Goal: Task Accomplishment & Management: Use online tool/utility

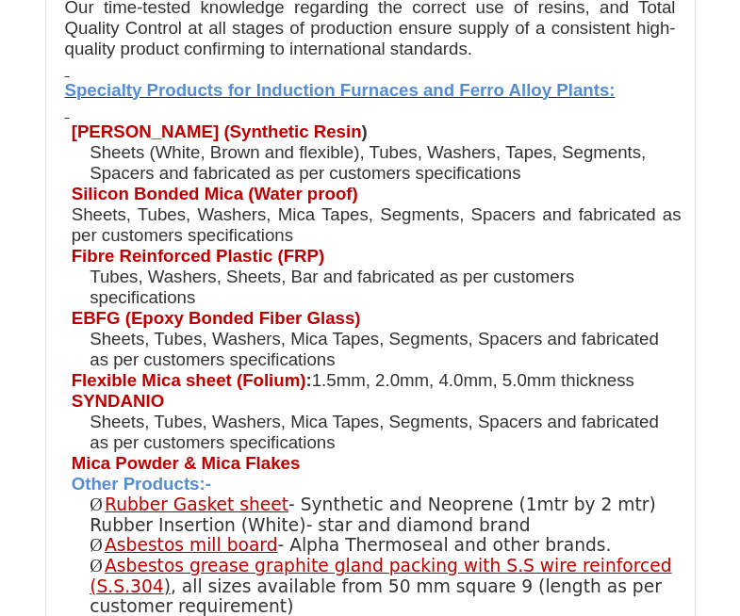
scroll to position [2261, 0]
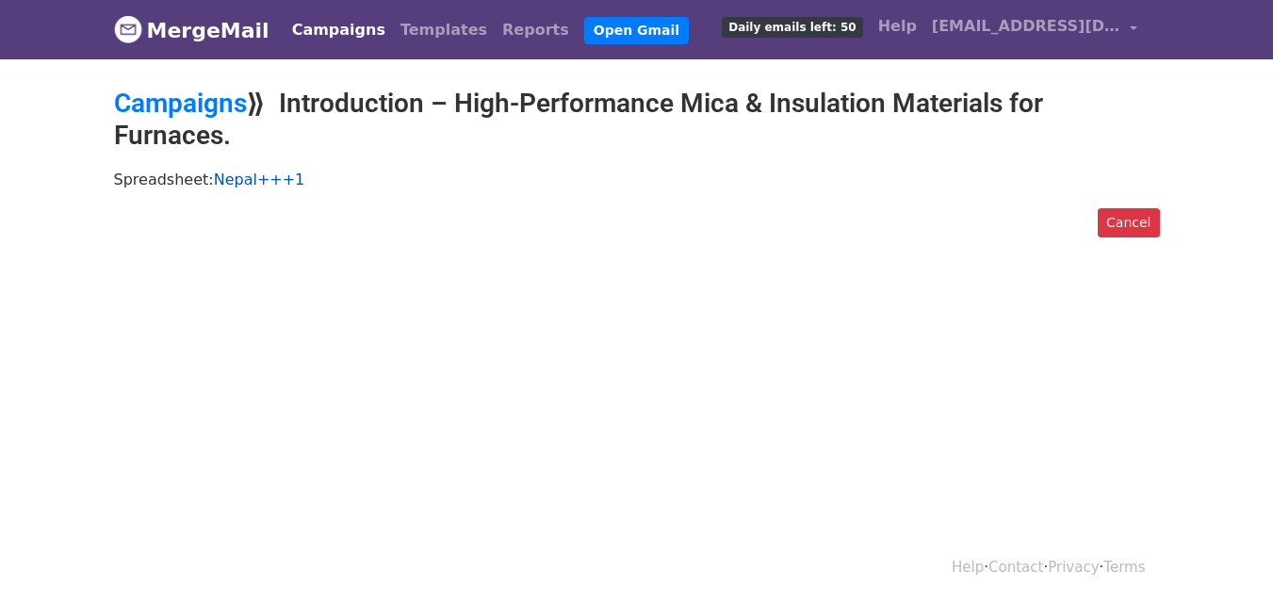
click at [240, 183] on link "Nepal+++1" at bounding box center [259, 180] width 91 height 18
click at [584, 31] on link "Open Gmail" at bounding box center [636, 30] width 105 height 27
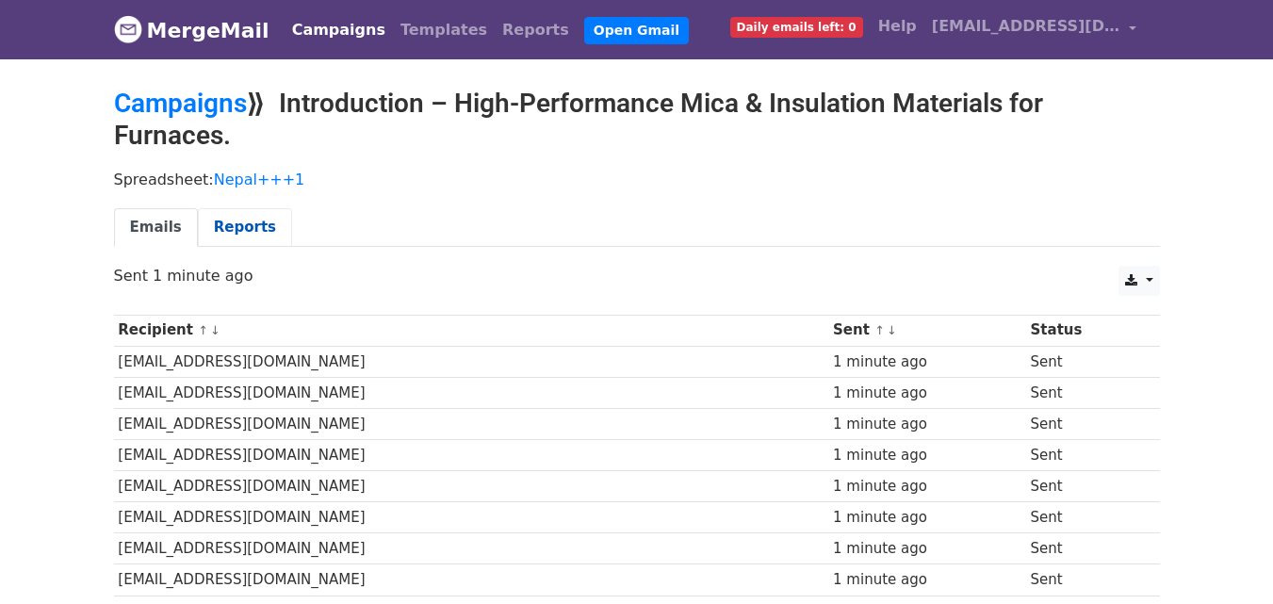
click at [227, 217] on link "Reports" at bounding box center [245, 227] width 94 height 39
